Goal: Information Seeking & Learning: Check status

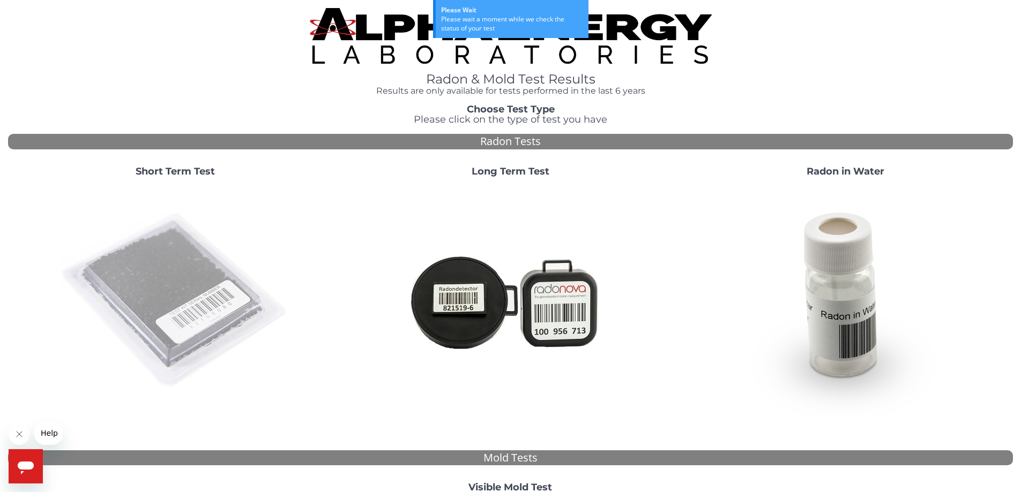
click at [178, 274] on img at bounding box center [175, 301] width 230 height 230
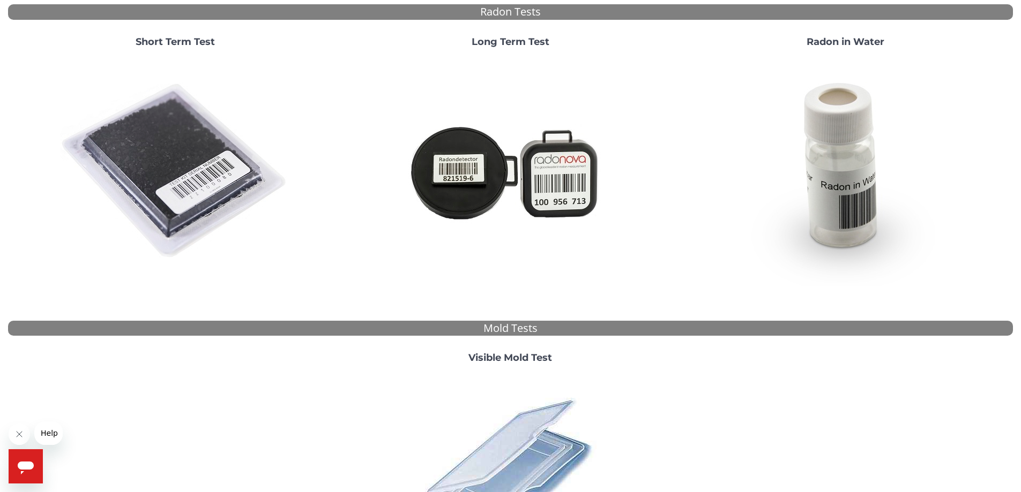
scroll to position [290, 0]
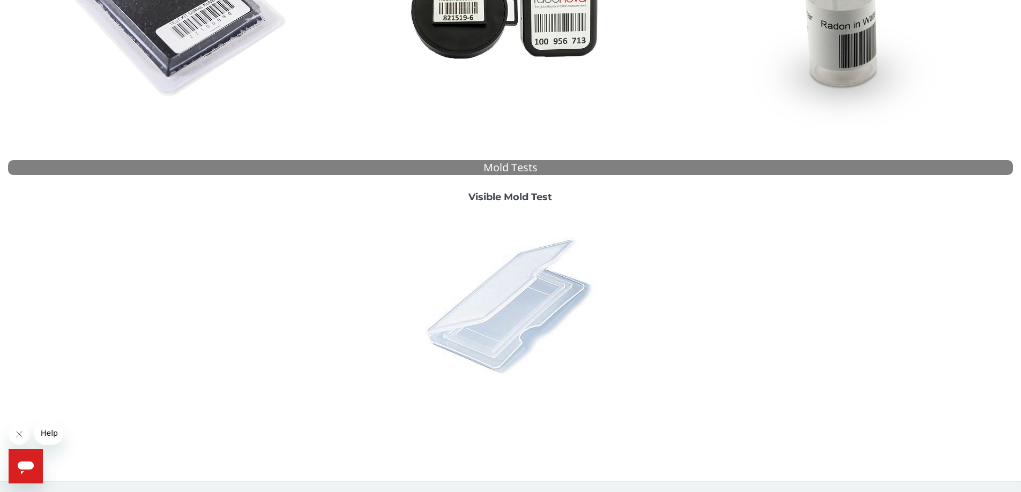
click at [521, 298] on img at bounding box center [510, 306] width 188 height 188
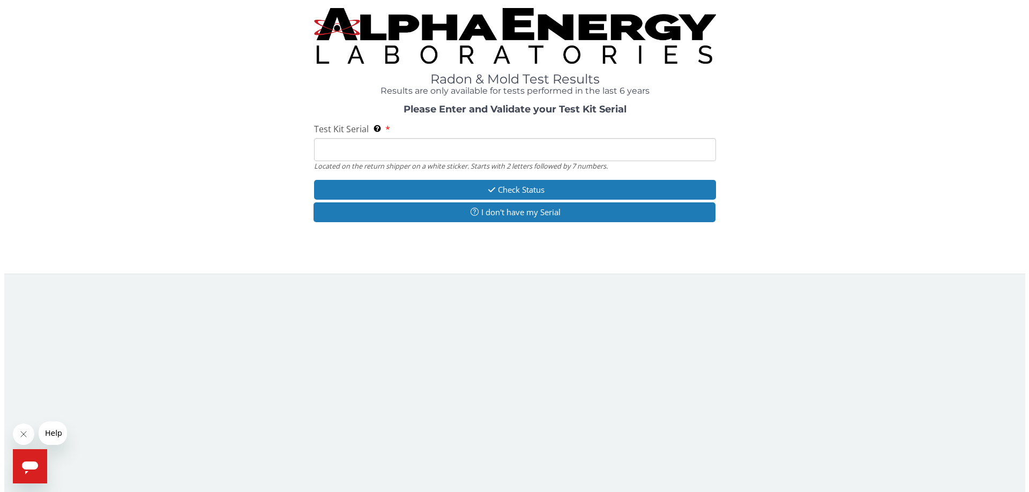
scroll to position [0, 0]
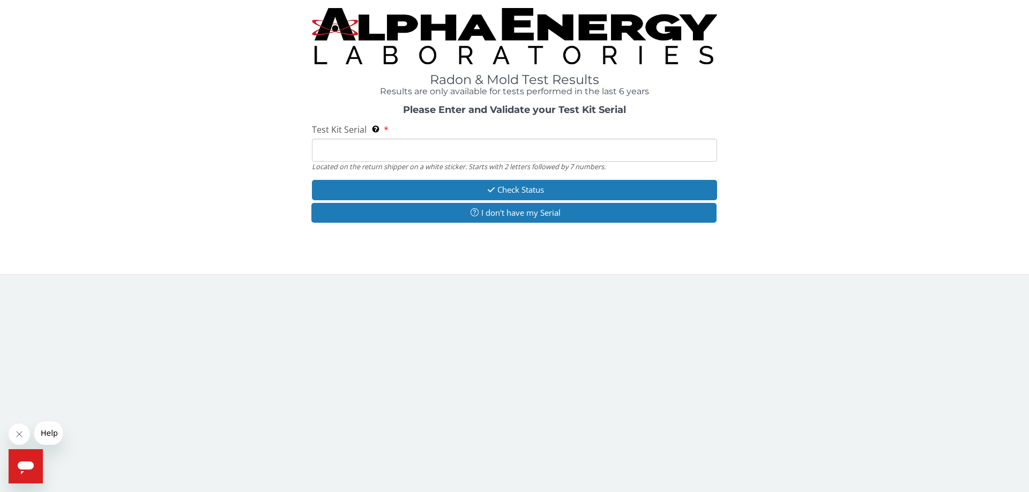
click at [409, 154] on input "Test Kit Serial Located on the return shipper on a white sticker. Starts with 2…" at bounding box center [514, 150] width 405 height 23
drag, startPoint x: 408, startPoint y: 154, endPoint x: 245, endPoint y: 157, distance: 163.4
click at [245, 158] on div "Please Enter and Validate your Test Kit Serial Test Kit Serial Located on the r…" at bounding box center [514, 165] width 1013 height 121
click at [396, 148] on input "Test Kit Serial Located on the return shipper on a white sticker. Starts with 2…" at bounding box center [514, 150] width 405 height 23
paste input "ML186513"
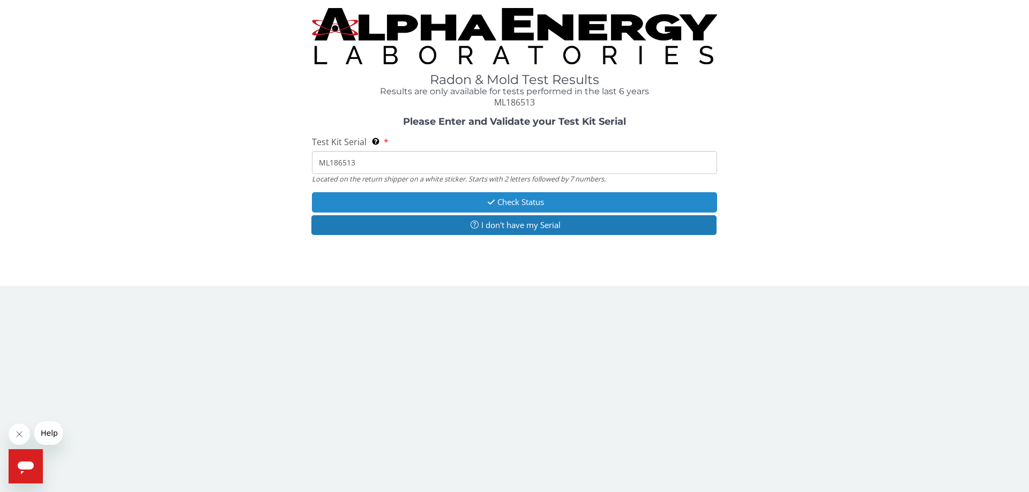
type input "ML186513"
click at [505, 201] on button "Check Status" at bounding box center [514, 202] width 405 height 20
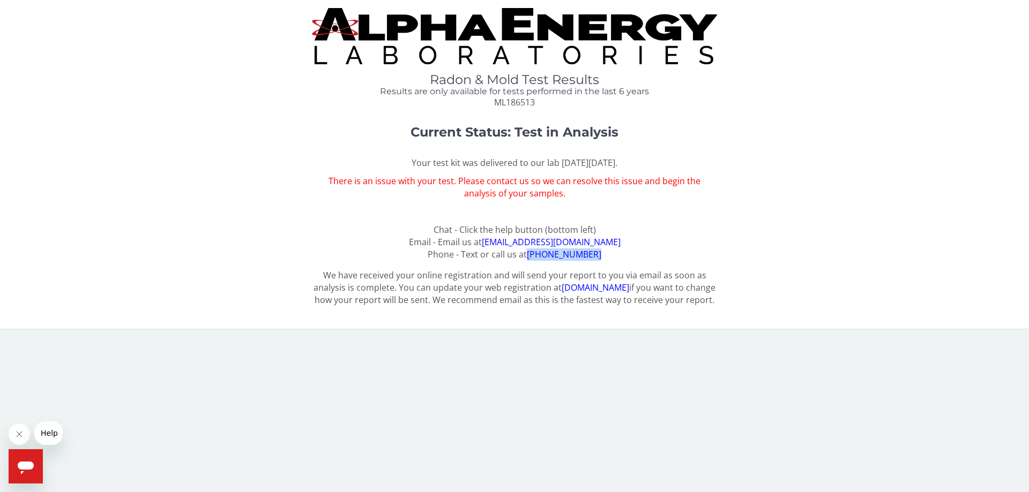
drag, startPoint x: 599, startPoint y: 255, endPoint x: 534, endPoint y: 255, distance: 64.8
click at [534, 255] on div "Your test kit was delivered to our lab [DATE][DATE]. There is an issue with you…" at bounding box center [514, 209] width 405 height 104
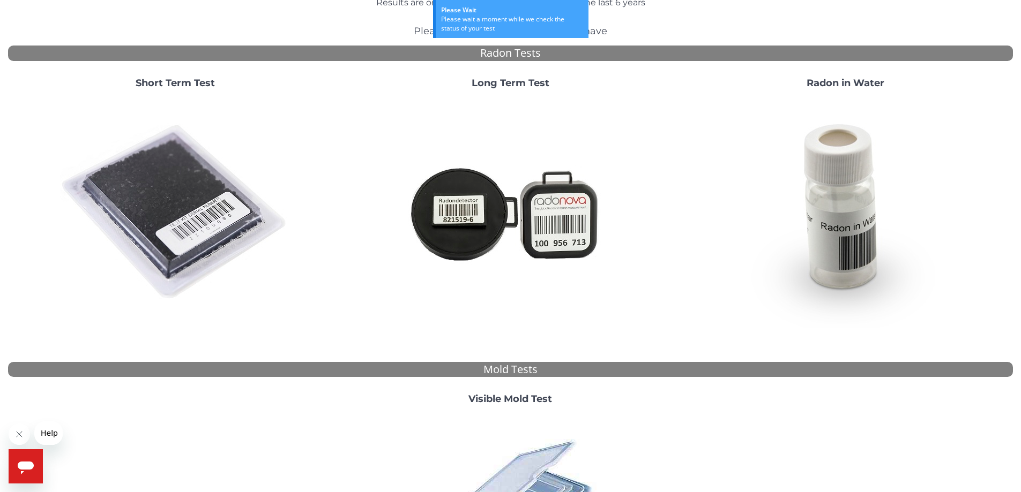
scroll to position [161, 0]
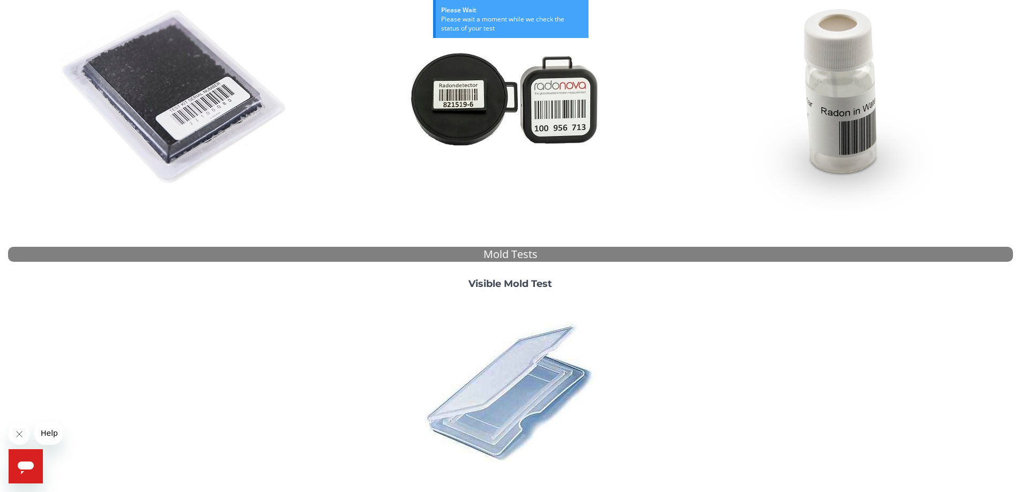
scroll to position [268, 0]
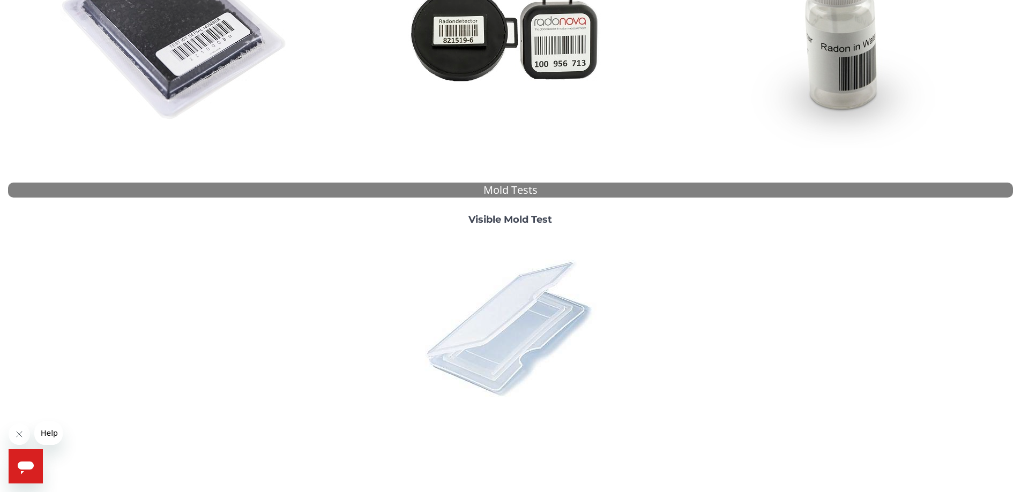
click at [512, 306] on img at bounding box center [510, 328] width 188 height 188
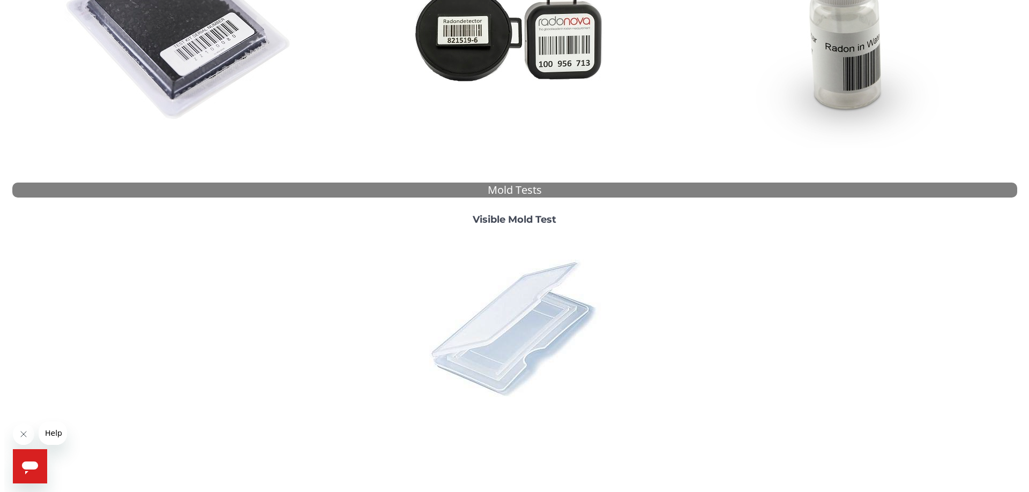
scroll to position [0, 0]
